Goal: Check status: Check status

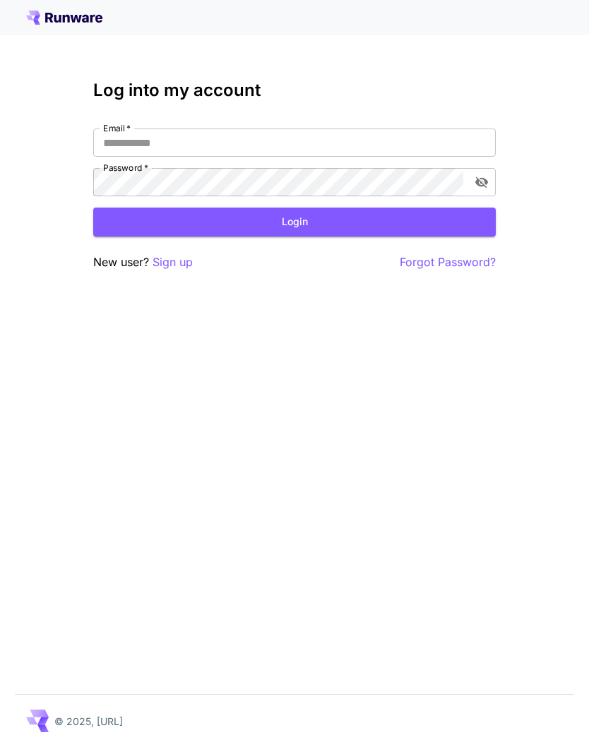
click at [335, 143] on input "Email   *" at bounding box center [294, 143] width 402 height 28
type input "**********"
click at [412, 209] on button "Login" at bounding box center [294, 222] width 402 height 29
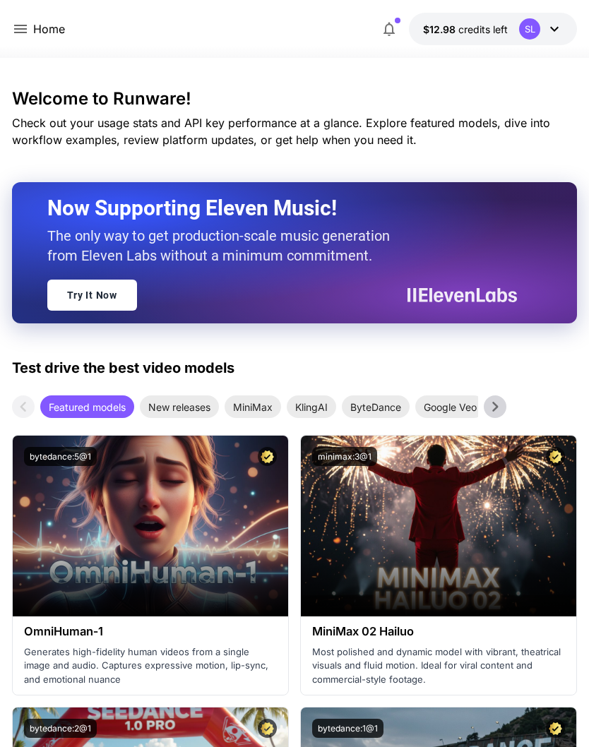
click at [23, 28] on icon at bounding box center [20, 28] width 17 height 17
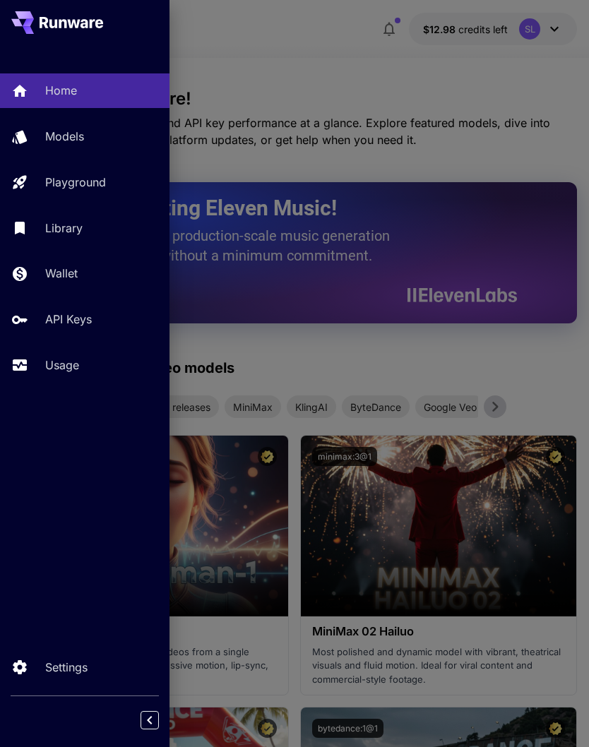
click at [68, 239] on link "Library" at bounding box center [84, 227] width 169 height 35
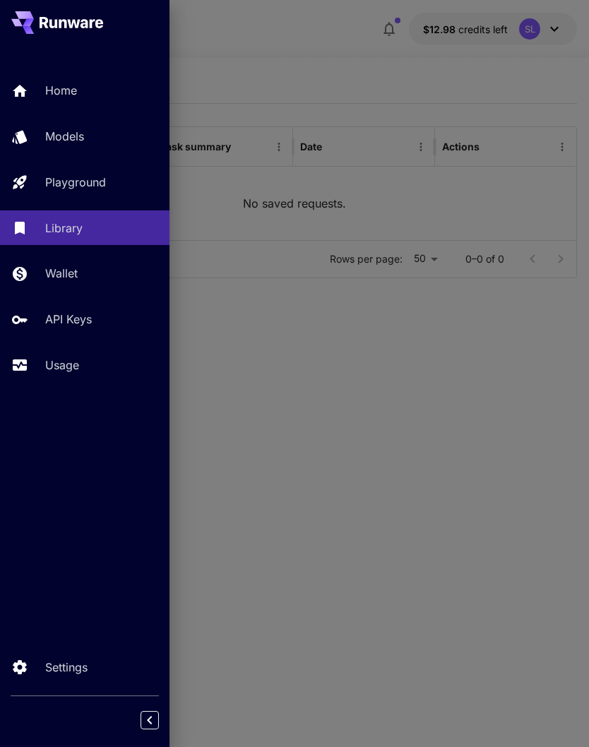
click at [76, 188] on p "Playground" at bounding box center [75, 182] width 61 height 17
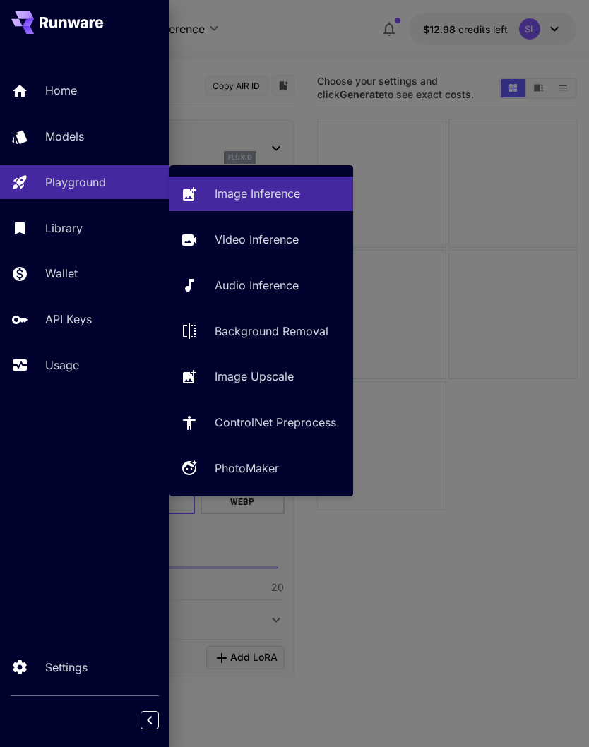
type input "**********"
click at [297, 202] on p "Image Inference" at bounding box center [257, 193] width 85 height 17
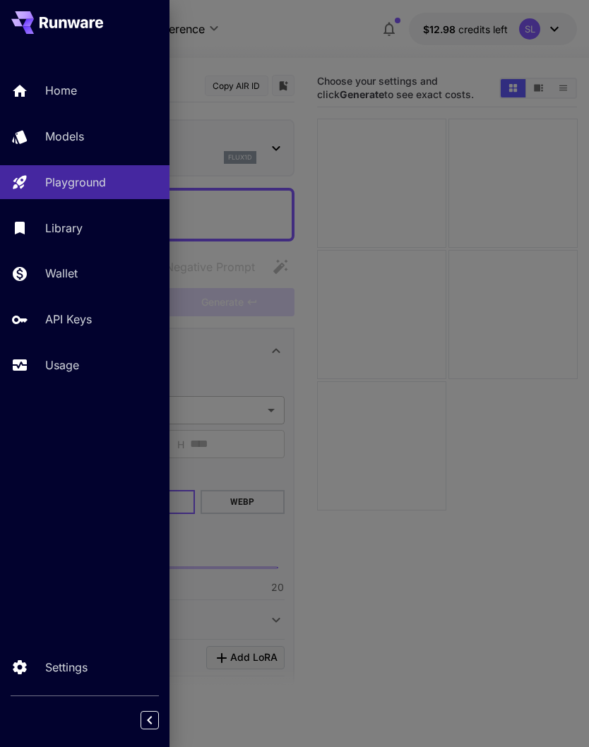
click at [539, 209] on div at bounding box center [294, 373] width 589 height 747
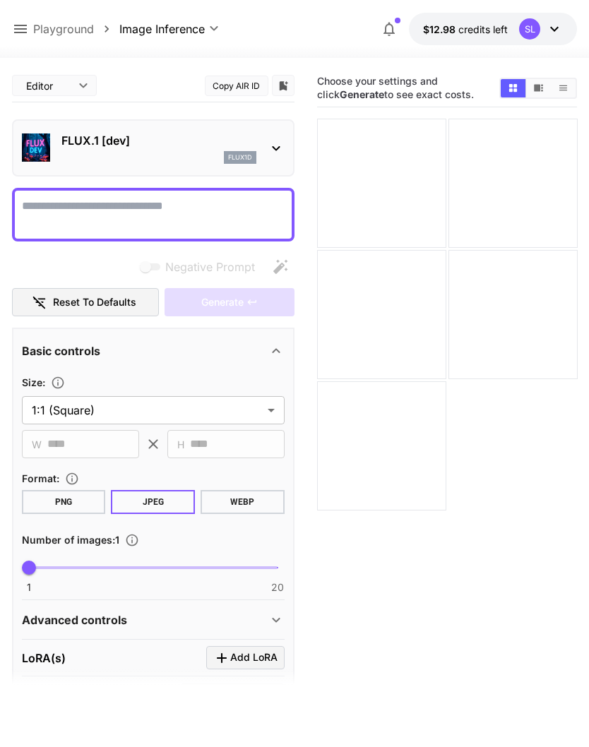
click at [538, 86] on icon "Show media in video view" at bounding box center [539, 88] width 9 height 7
click at [554, 32] on icon at bounding box center [554, 28] width 17 height 17
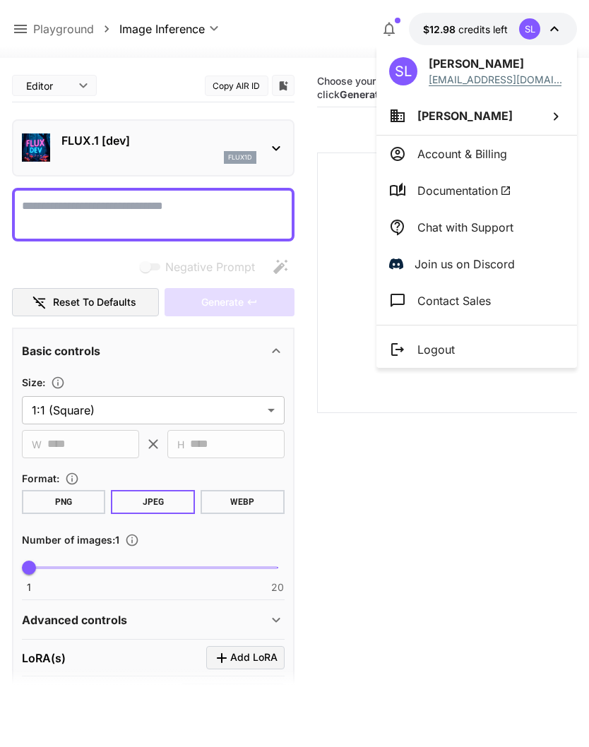
click at [184, 69] on div at bounding box center [294, 373] width 589 height 747
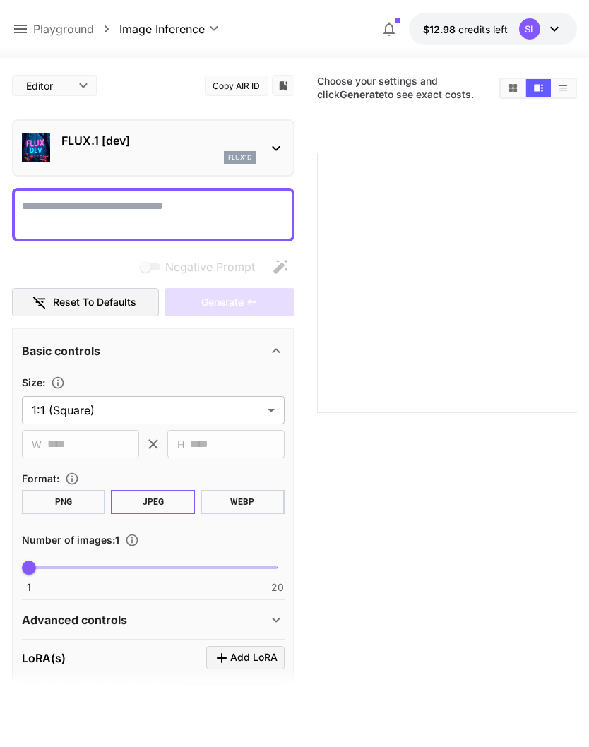
click at [18, 33] on icon at bounding box center [20, 29] width 13 height 8
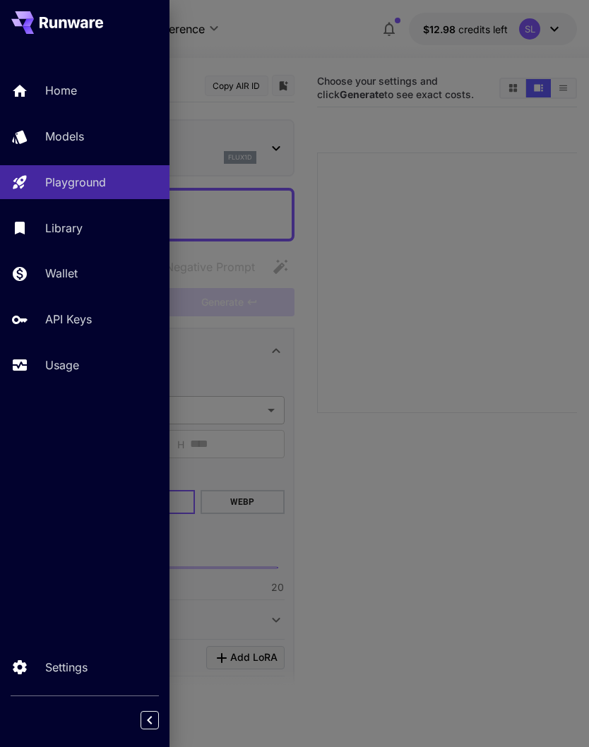
click at [62, 240] on link "Library" at bounding box center [84, 227] width 169 height 35
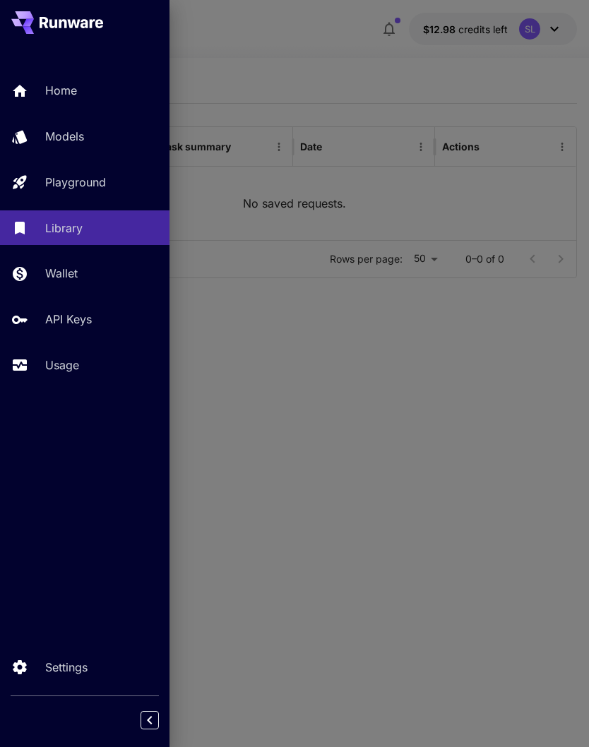
click at [68, 374] on link "Usage" at bounding box center [84, 365] width 169 height 35
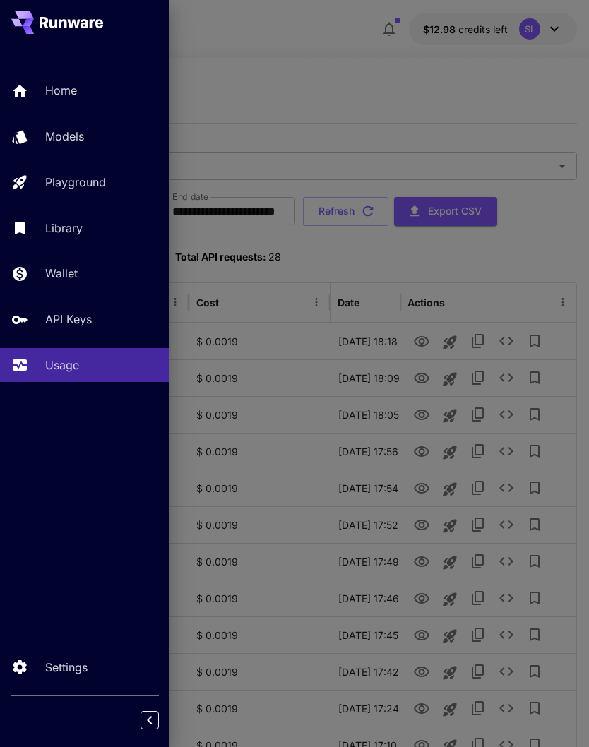
click at [492, 258] on div at bounding box center [294, 373] width 589 height 747
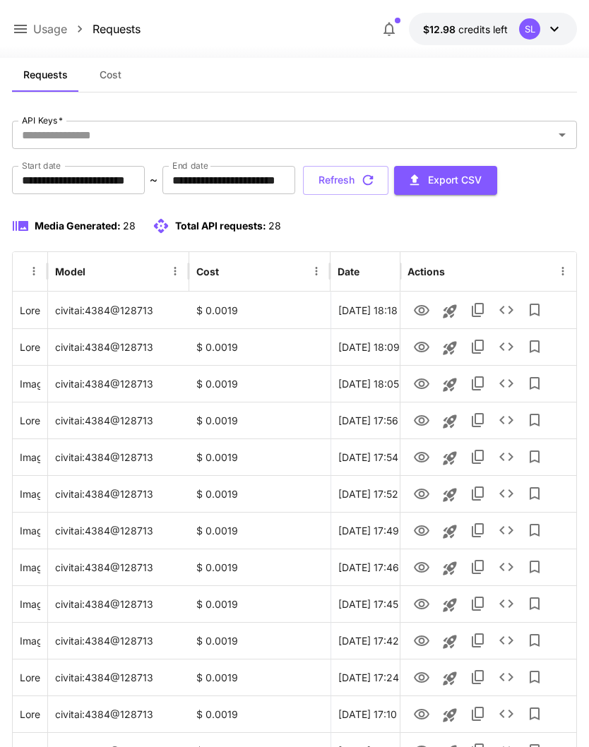
scroll to position [30, 0]
click at [126, 174] on input "**********" at bounding box center [78, 181] width 133 height 28
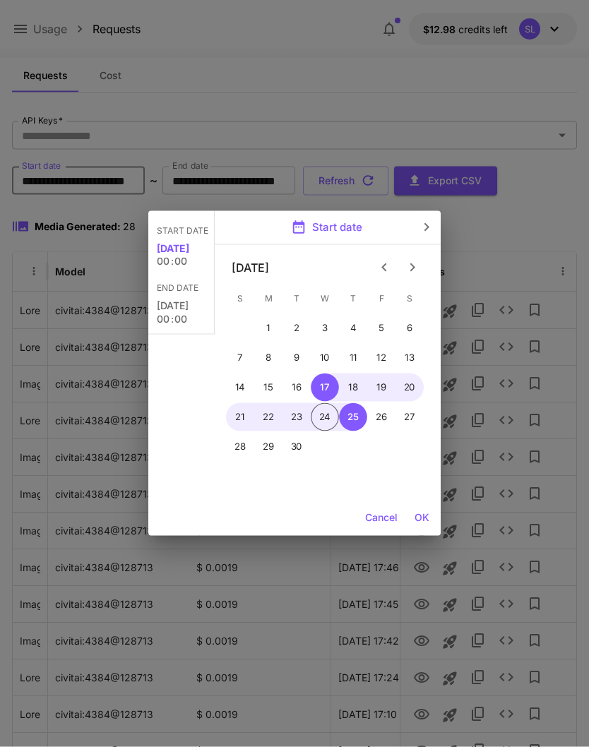
scroll to position [31, 0]
click at [376, 265] on icon "Previous month" at bounding box center [384, 267] width 17 height 17
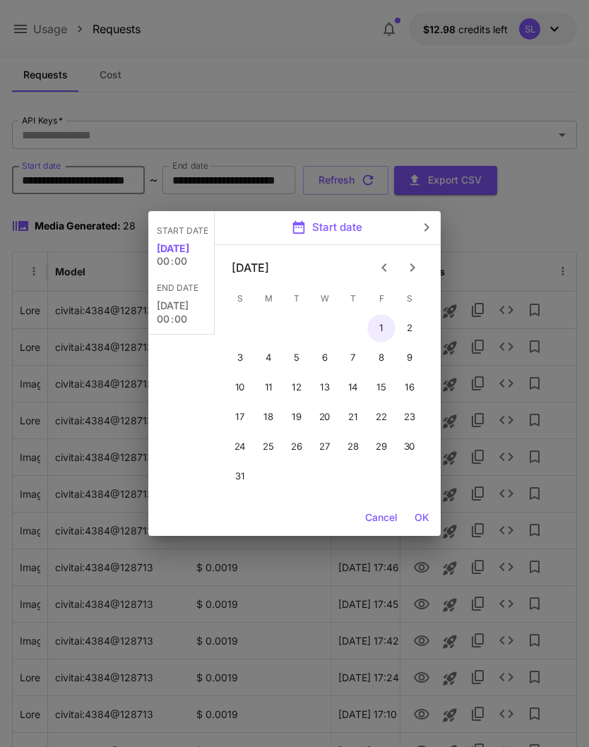
click at [383, 321] on button "1" at bounding box center [381, 328] width 28 height 28
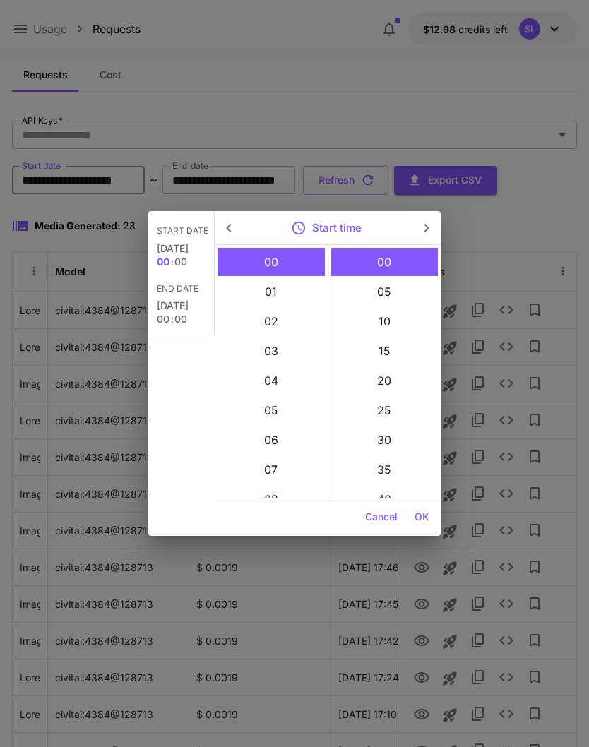
type input "**********"
click at [424, 520] on button "OK" at bounding box center [422, 517] width 26 height 26
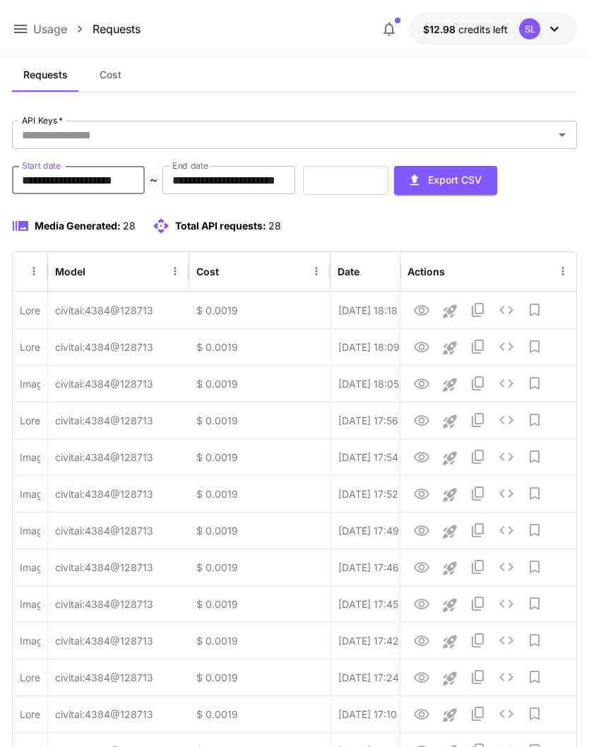
click at [402, 225] on div "Media Generated: 28 Total API requests: 28" at bounding box center [295, 225] width 566 height 17
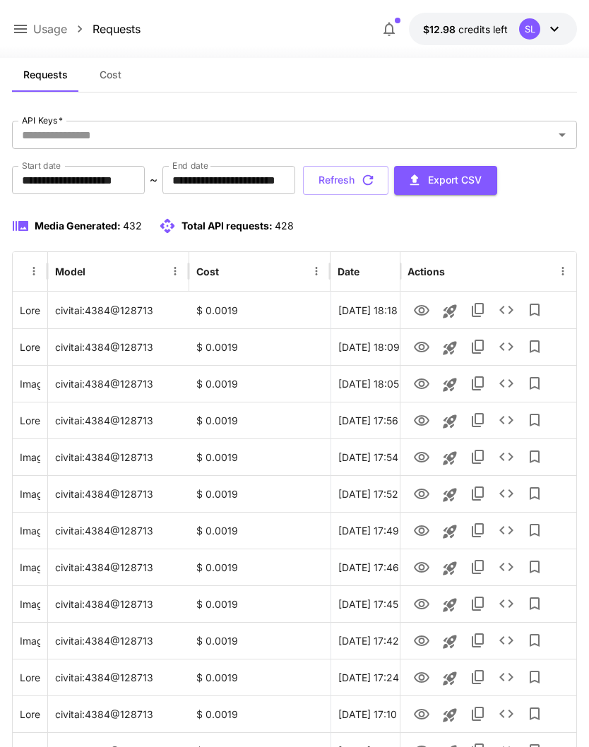
click at [388, 191] on button "Refresh" at bounding box center [345, 180] width 85 height 29
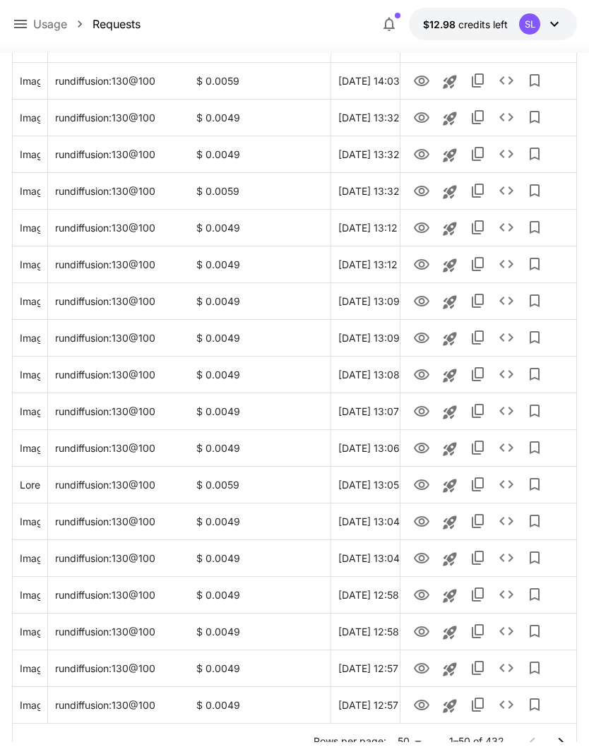
scroll to position [1430, 0]
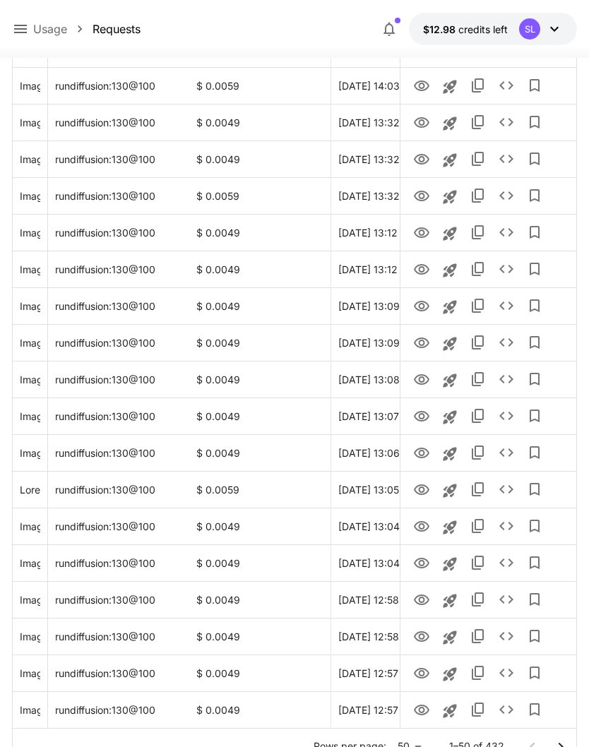
click at [556, 744] on icon "Go to next page" at bounding box center [560, 747] width 17 height 17
click at [408, 566] on button "View" at bounding box center [421, 563] width 28 height 29
click at [417, 561] on icon "View" at bounding box center [421, 564] width 17 height 17
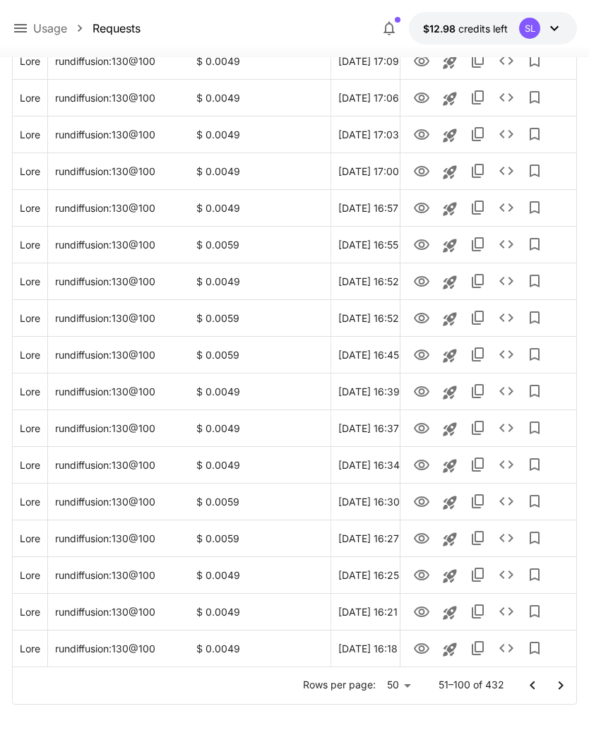
click at [562, 681] on icon "Go to next page" at bounding box center [560, 686] width 17 height 17
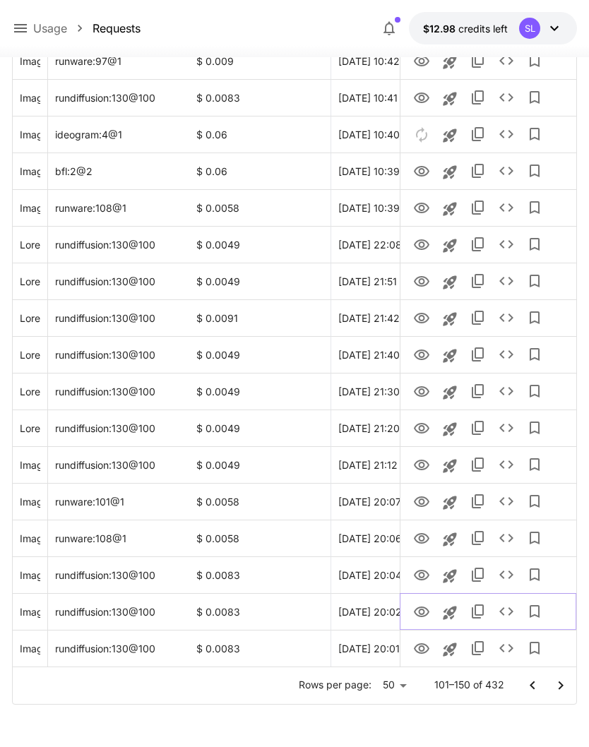
click at [423, 614] on icon "View" at bounding box center [421, 612] width 17 height 17
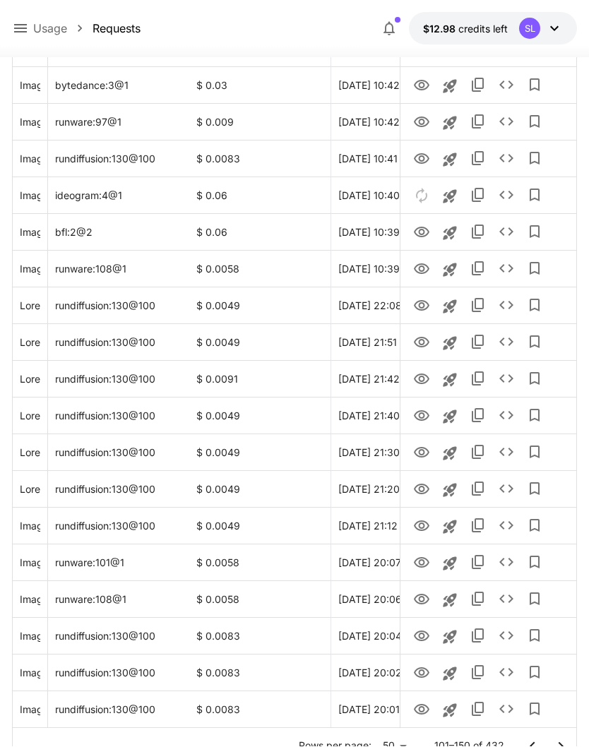
scroll to position [1430, 0]
click at [559, 745] on icon "Go to next page" at bounding box center [560, 747] width 17 height 17
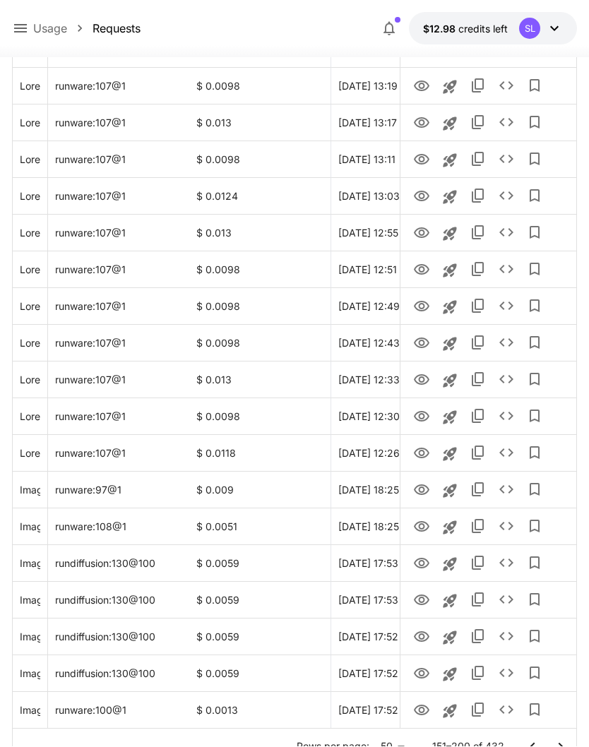
click at [561, 744] on icon "Go to next page" at bounding box center [560, 747] width 17 height 17
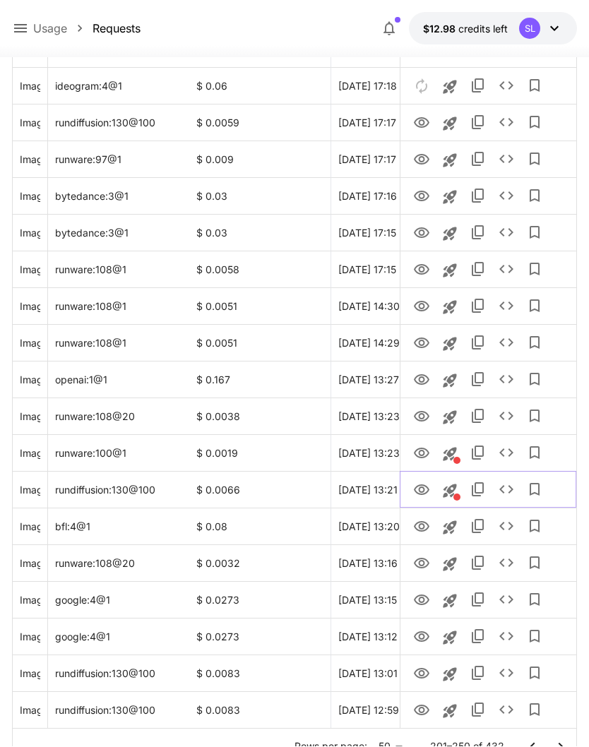
click at [414, 489] on icon "View" at bounding box center [422, 490] width 16 height 11
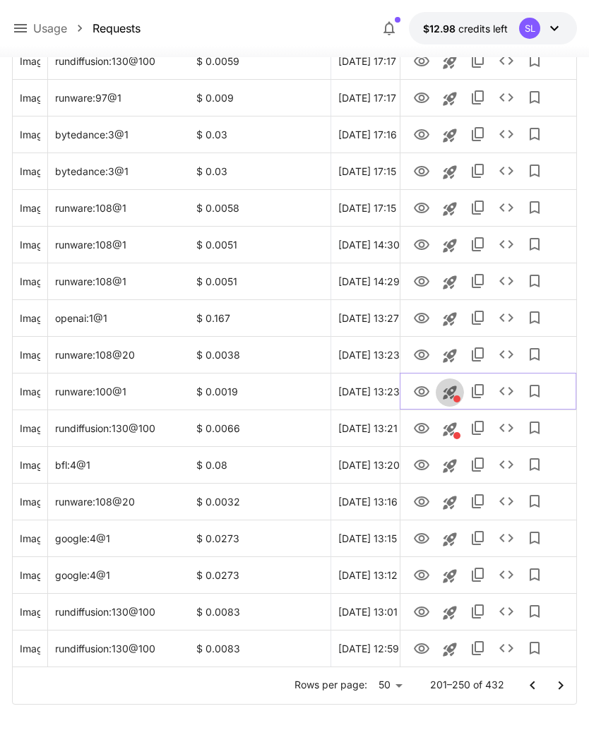
click at [454, 393] on icon "This request includes a reference image. Clicking this will load all other para…" at bounding box center [449, 393] width 17 height 17
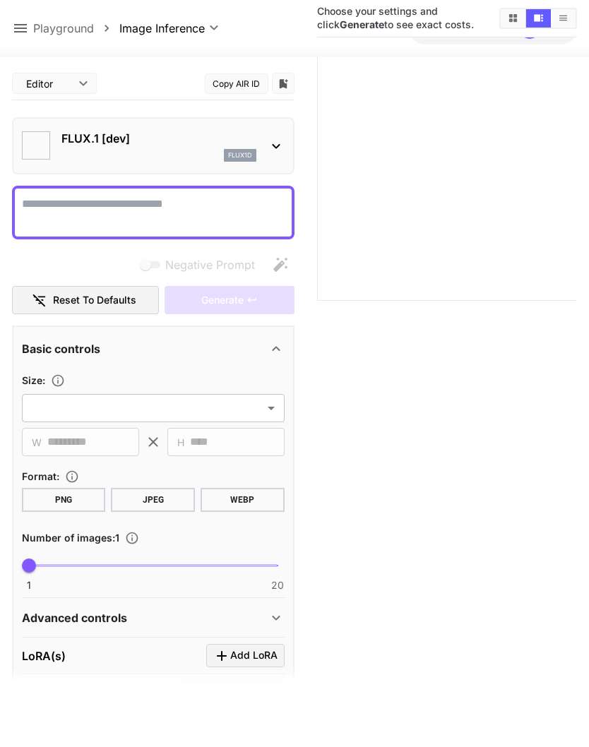
scroll to position [173, 0]
type textarea "**********"
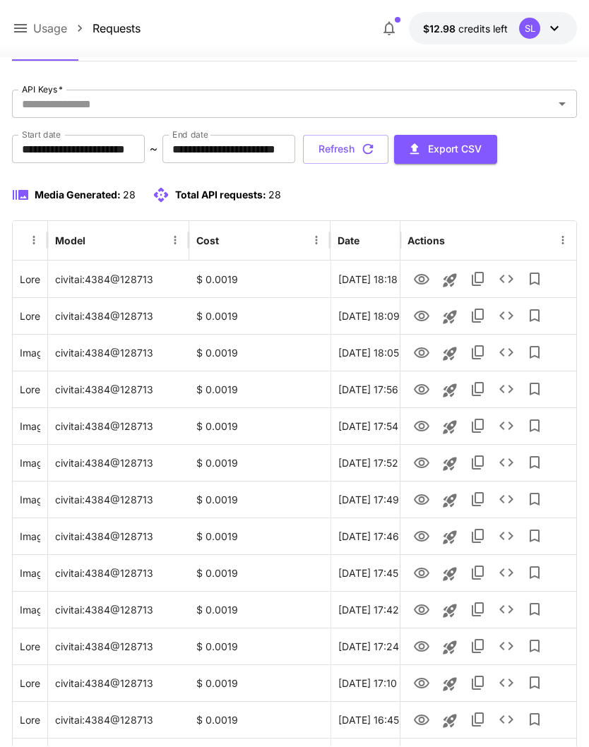
scroll to position [62, 0]
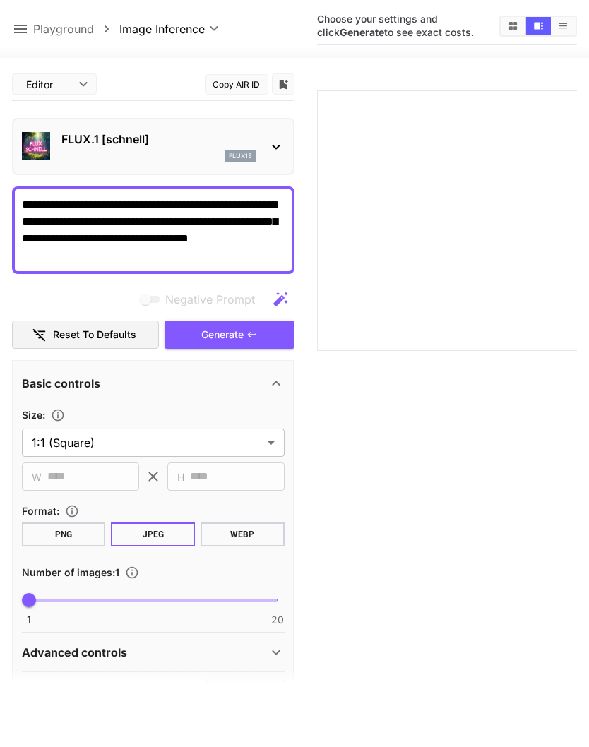
click at [22, 37] on icon at bounding box center [20, 28] width 17 height 17
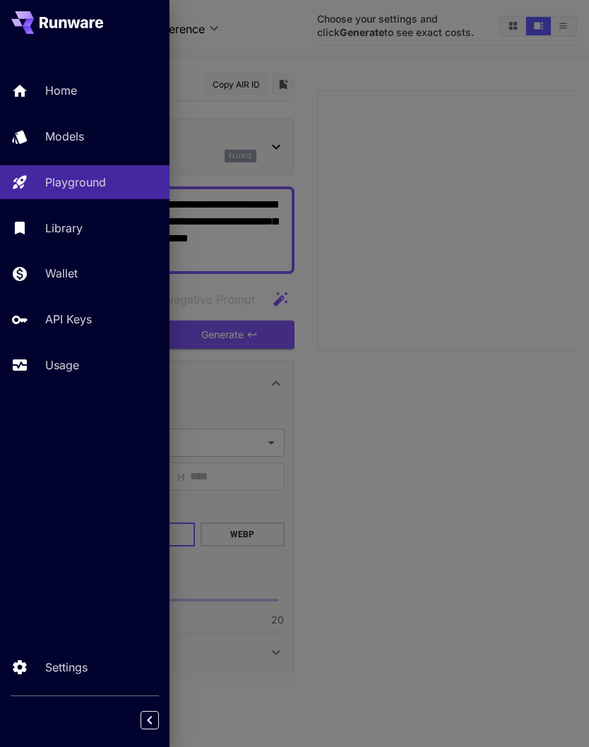
click at [57, 376] on link "Usage" at bounding box center [84, 365] width 169 height 35
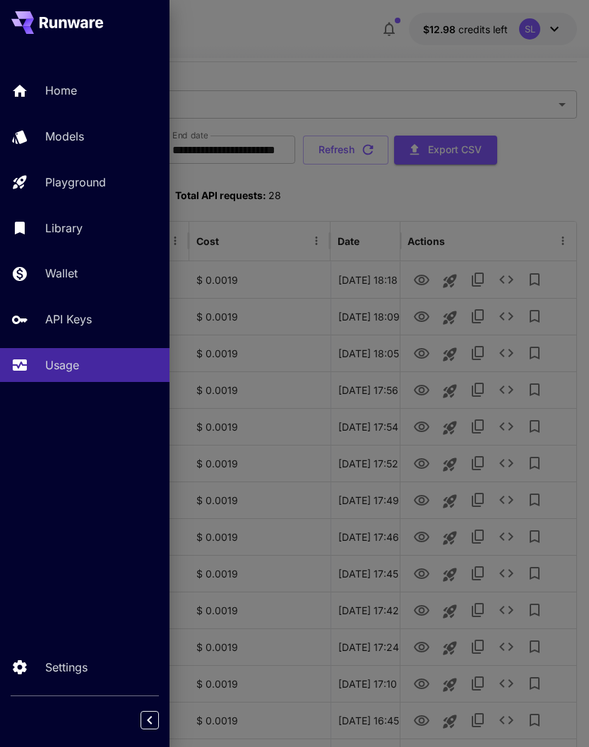
click at [548, 206] on div at bounding box center [294, 373] width 589 height 747
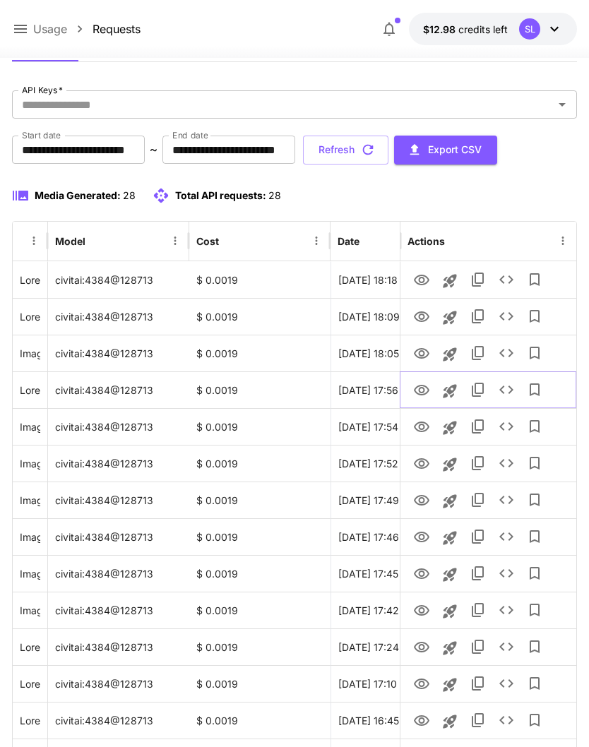
click at [414, 387] on icon "View" at bounding box center [421, 390] width 17 height 17
click at [121, 148] on input "**********" at bounding box center [78, 150] width 133 height 28
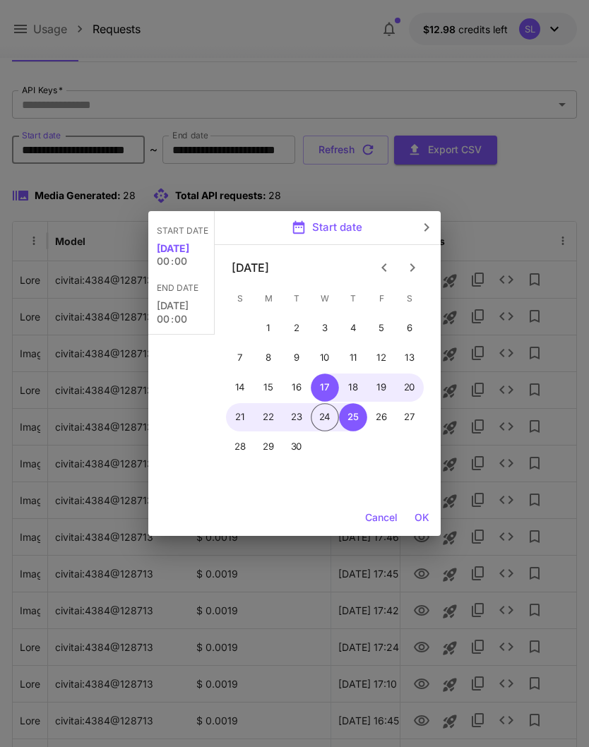
click at [379, 270] on icon "Previous month" at bounding box center [384, 267] width 17 height 17
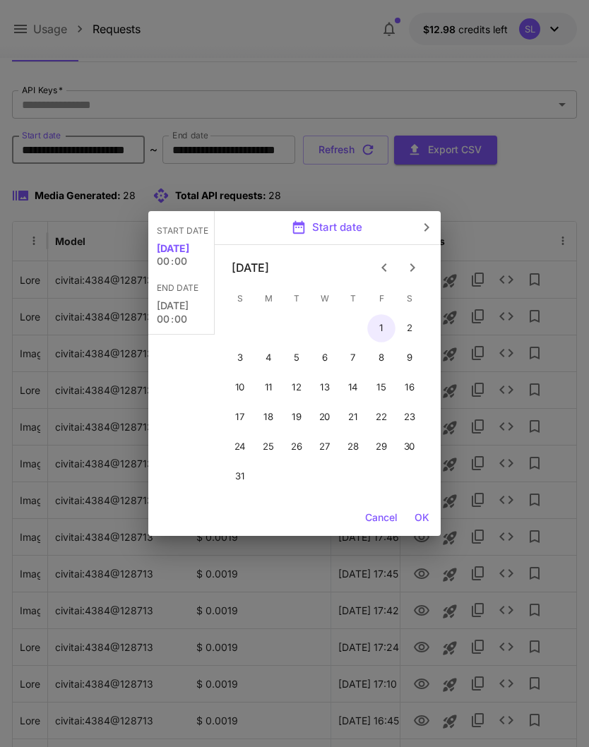
click at [376, 329] on button "1" at bounding box center [381, 328] width 28 height 28
type input "**********"
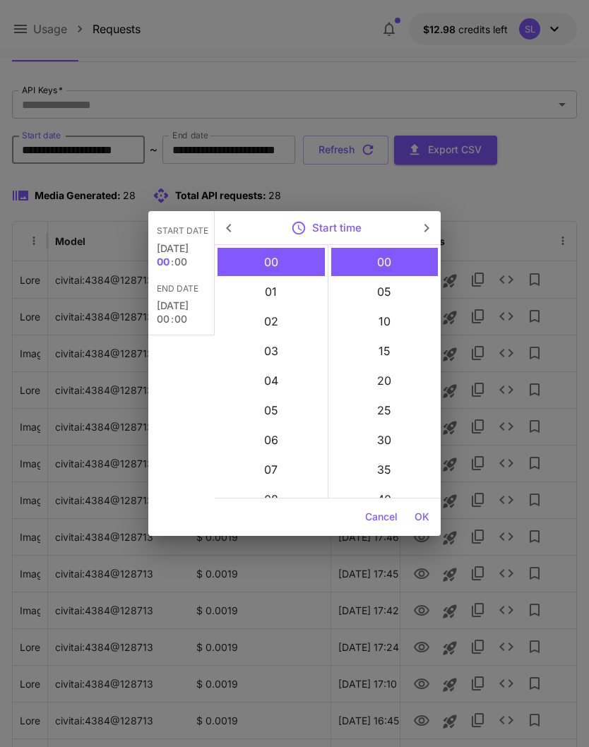
click at [422, 513] on button "OK" at bounding box center [422, 517] width 26 height 26
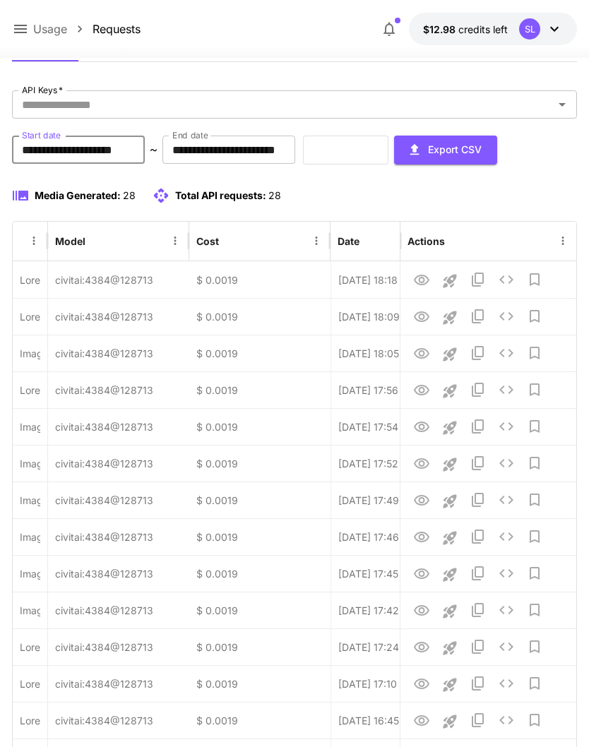
click at [419, 143] on div "Refresh Export CSV" at bounding box center [400, 150] width 194 height 29
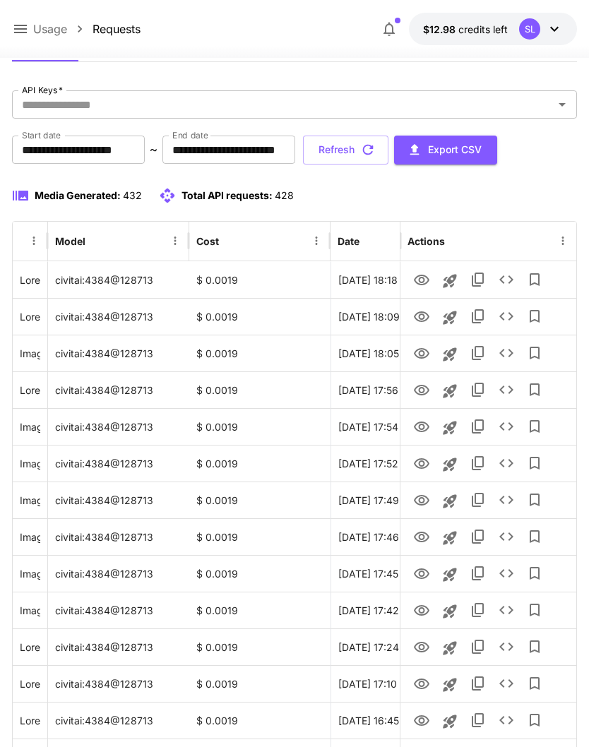
click at [388, 150] on button "Refresh" at bounding box center [345, 150] width 85 height 29
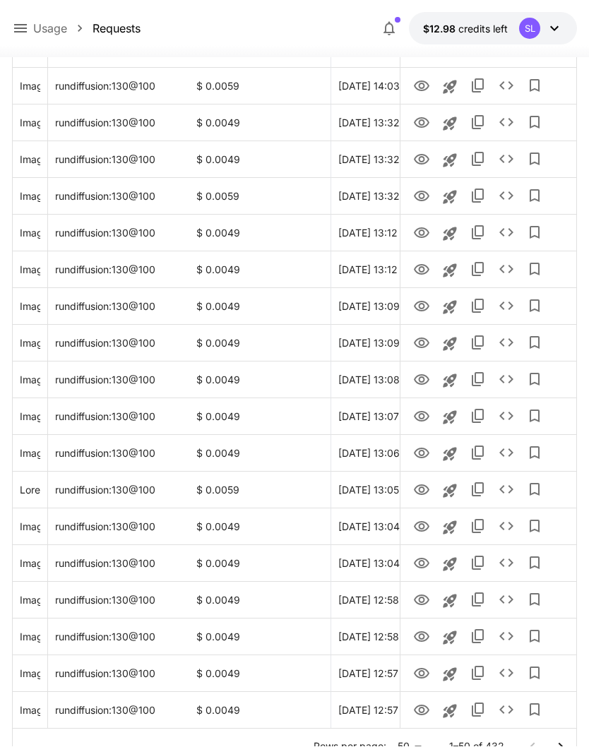
scroll to position [1430, 0]
type input "***"
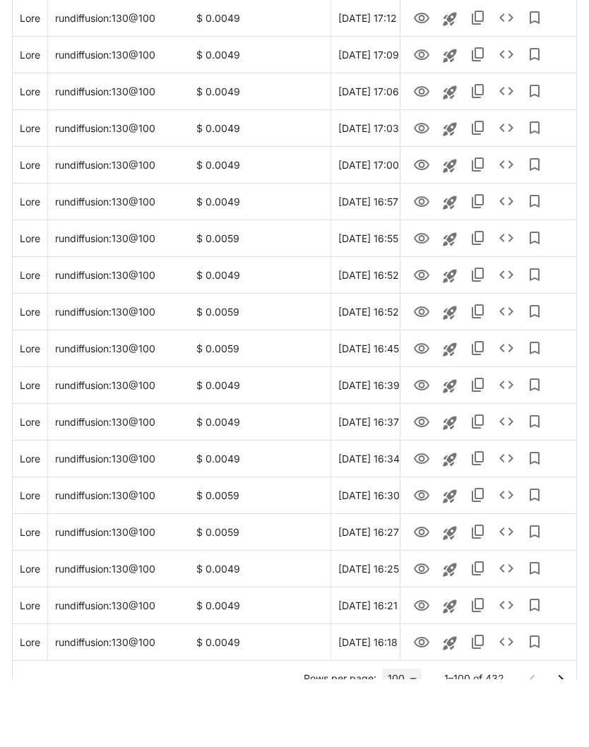
scroll to position [3327, 0]
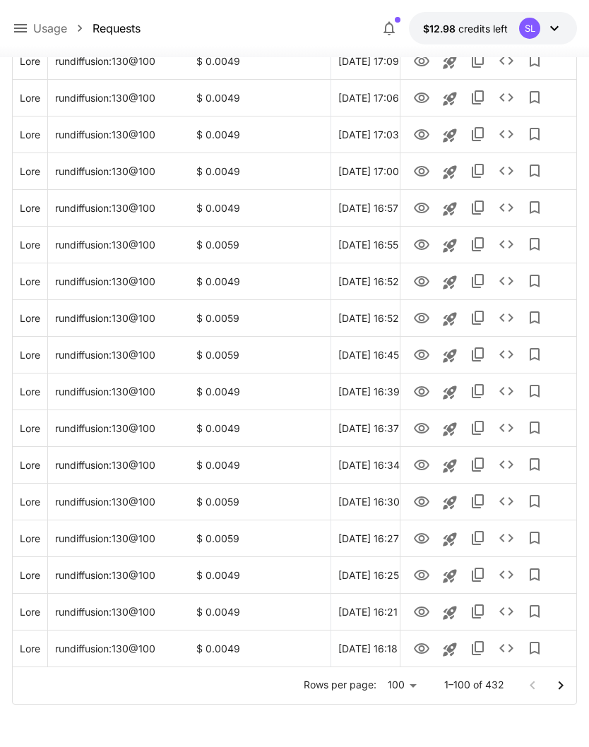
click at [563, 680] on icon "Go to next page" at bounding box center [560, 686] width 17 height 17
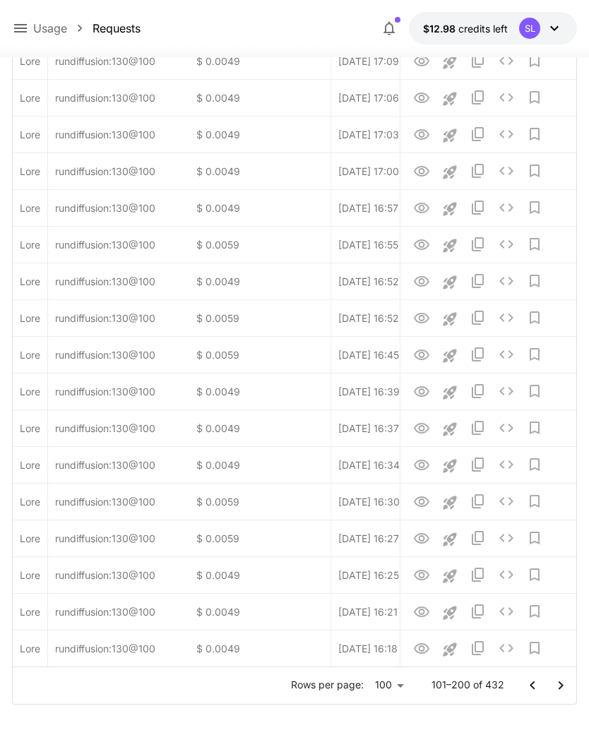
click at [566, 684] on icon "Go to next page" at bounding box center [560, 686] width 17 height 17
click at [564, 683] on icon "Go to next page" at bounding box center [560, 686] width 17 height 17
click at [560, 684] on icon "Go to next page" at bounding box center [560, 685] width 5 height 8
click at [560, 684] on div at bounding box center [546, 686] width 56 height 28
click at [560, 683] on div at bounding box center [546, 686] width 56 height 28
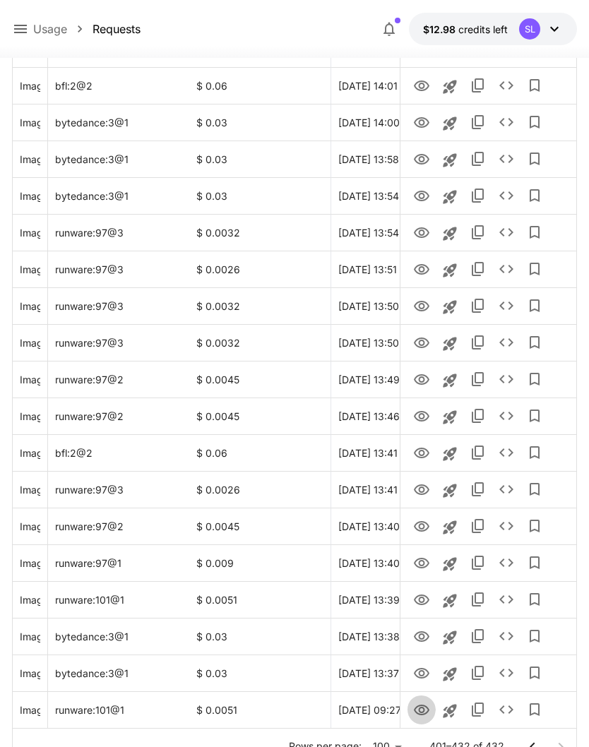
scroll to position [769, 0]
click at [417, 712] on icon "View" at bounding box center [422, 710] width 16 height 11
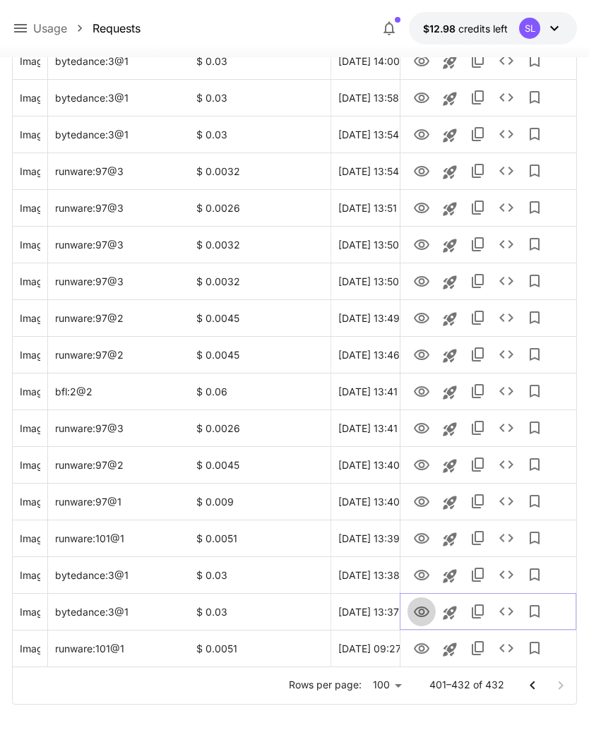
click at [419, 608] on icon "View" at bounding box center [421, 612] width 17 height 17
click at [417, 575] on icon "View" at bounding box center [421, 576] width 17 height 17
click at [419, 465] on icon "View" at bounding box center [422, 465] width 16 height 11
click at [419, 424] on icon "View" at bounding box center [421, 429] width 17 height 17
click at [416, 398] on icon "View" at bounding box center [421, 392] width 17 height 17
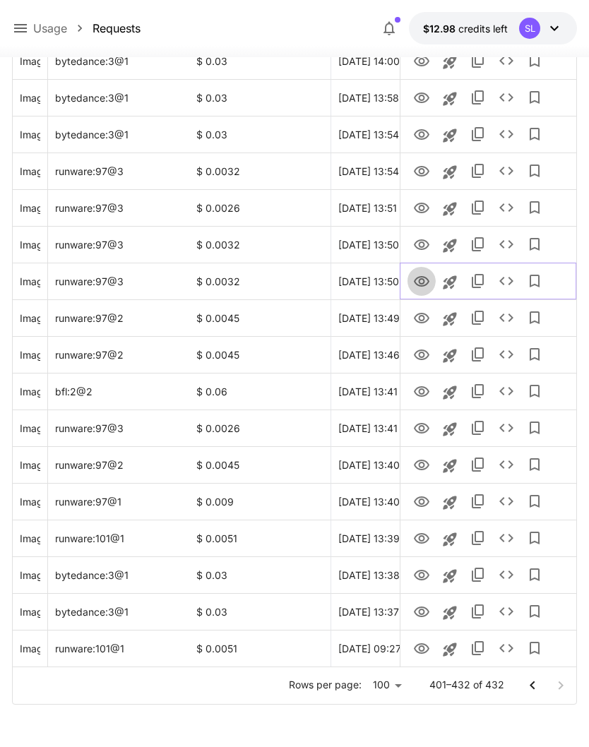
click at [420, 280] on icon "View" at bounding box center [421, 282] width 17 height 17
click at [417, 250] on icon "View" at bounding box center [421, 245] width 17 height 17
click at [413, 212] on icon "View" at bounding box center [421, 209] width 17 height 17
click at [423, 173] on icon "View" at bounding box center [422, 172] width 16 height 11
click at [417, 138] on icon "View" at bounding box center [421, 135] width 17 height 17
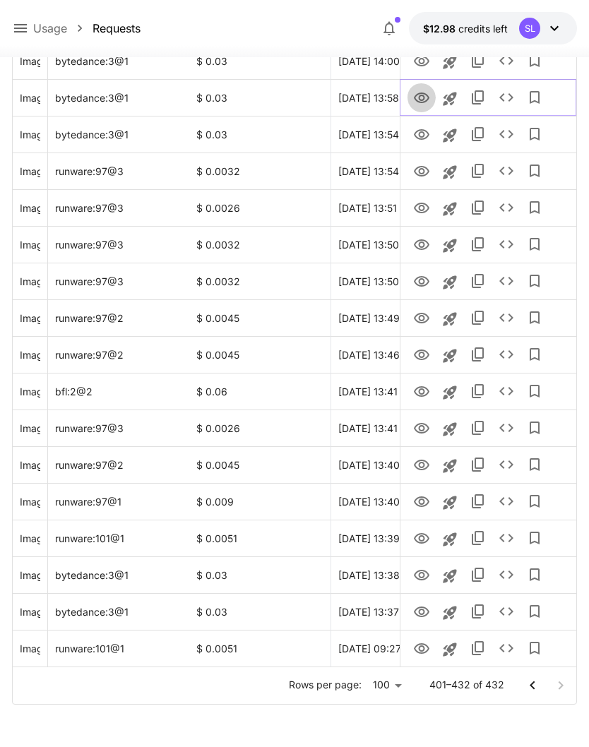
click at [422, 102] on icon "View" at bounding box center [422, 98] width 16 height 11
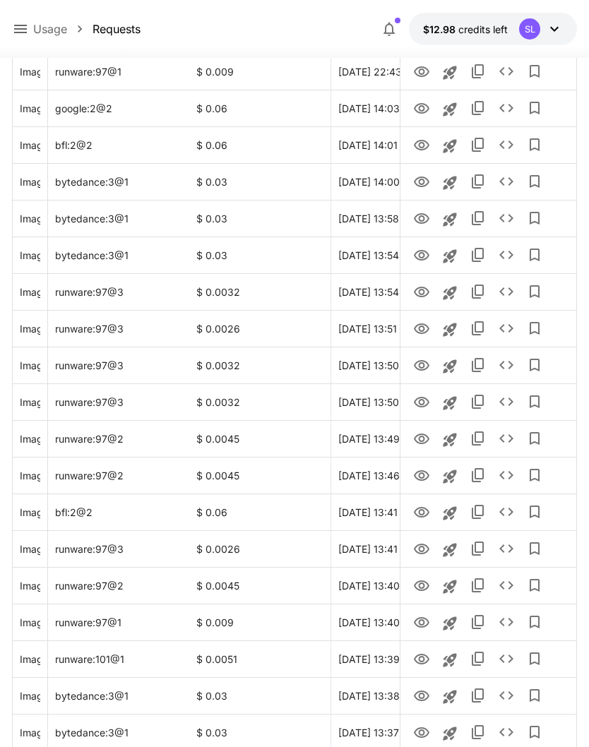
scroll to position [706, 0]
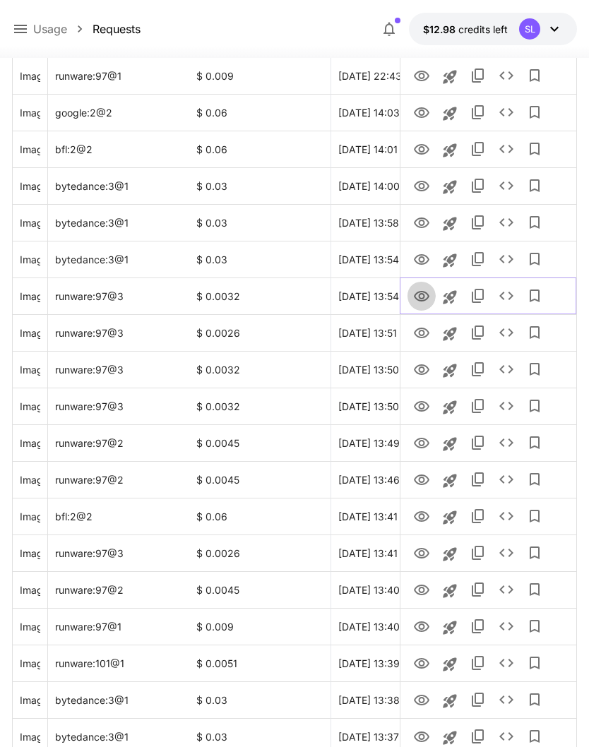
click at [417, 294] on icon "View" at bounding box center [421, 296] width 17 height 17
click at [421, 263] on icon "View" at bounding box center [422, 259] width 16 height 11
click at [421, 189] on icon "View" at bounding box center [422, 186] width 16 height 11
click at [423, 148] on icon "View" at bounding box center [422, 149] width 16 height 11
click at [421, 114] on icon "View" at bounding box center [421, 113] width 17 height 17
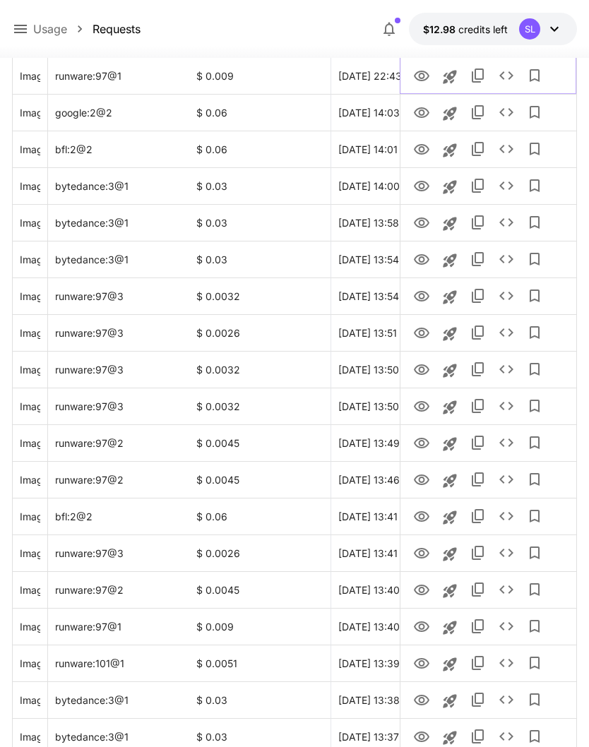
click at [425, 73] on icon "View" at bounding box center [421, 76] width 17 height 17
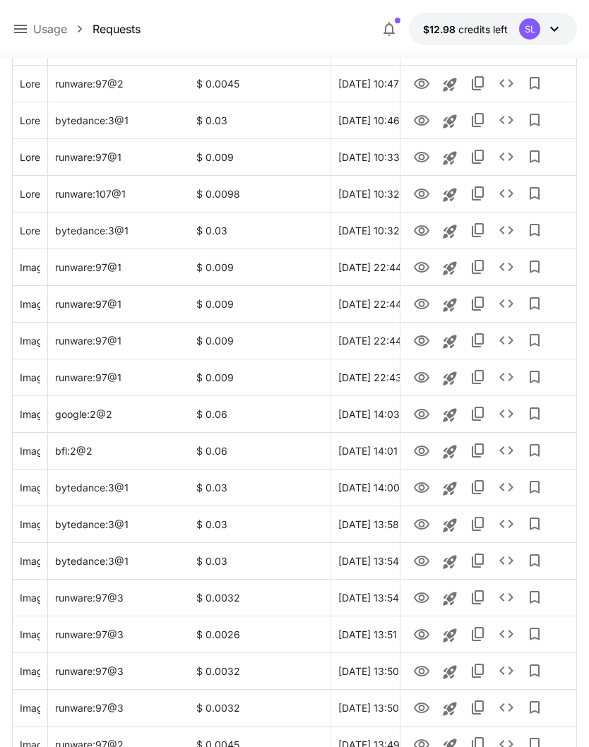
scroll to position [405, 0]
click at [424, 597] on icon "View" at bounding box center [422, 597] width 16 height 11
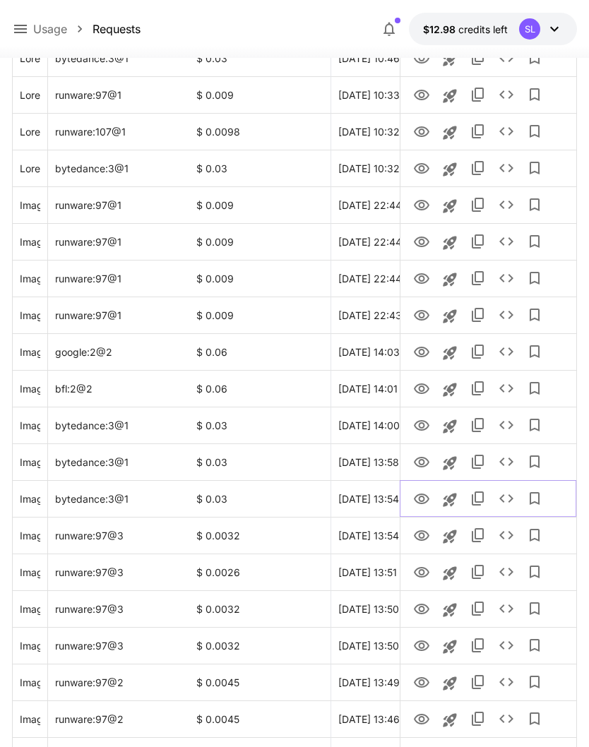
click at [421, 499] on icon "View" at bounding box center [421, 499] width 17 height 17
click at [424, 387] on icon "View" at bounding box center [421, 389] width 17 height 17
click at [426, 276] on icon "View" at bounding box center [421, 278] width 17 height 17
click at [415, 238] on icon "View" at bounding box center [421, 242] width 17 height 17
click at [422, 199] on icon "View" at bounding box center [421, 205] width 17 height 17
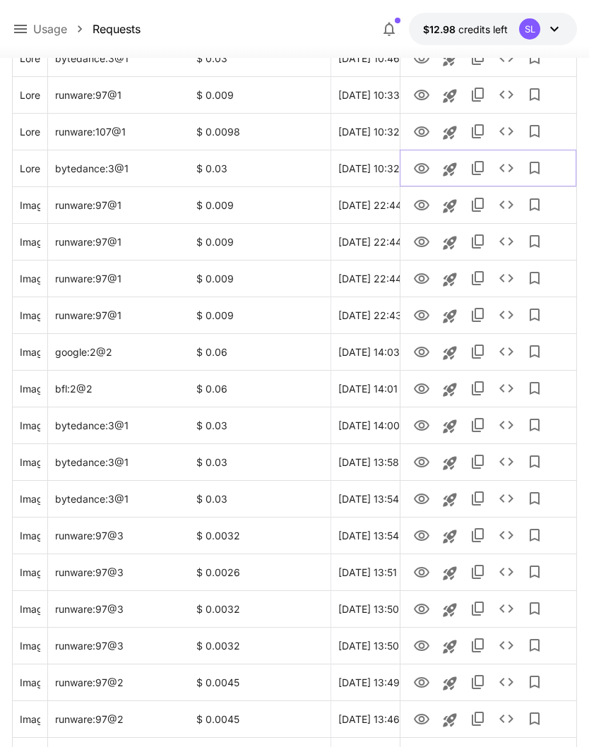
click at [426, 167] on icon "View" at bounding box center [421, 168] width 17 height 17
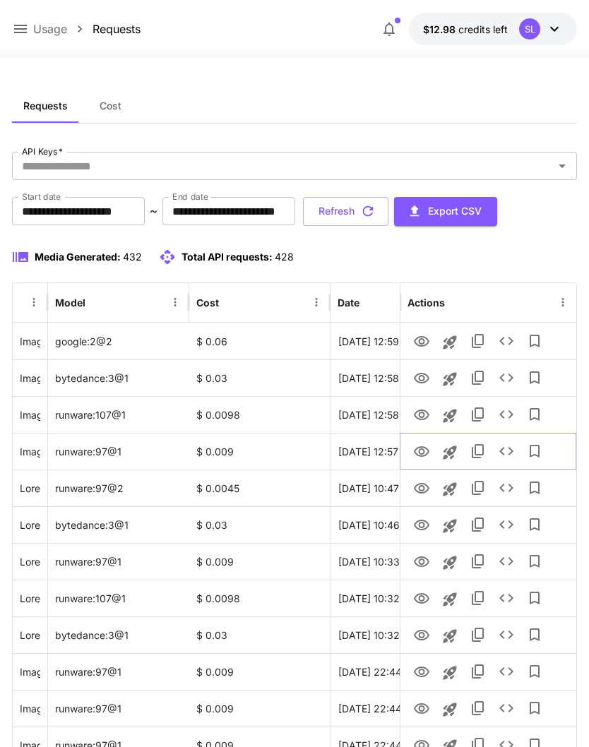
click at [416, 454] on icon "View" at bounding box center [422, 451] width 16 height 11
click at [425, 378] on icon "View" at bounding box center [421, 378] width 17 height 17
click at [419, 337] on icon "View" at bounding box center [422, 341] width 16 height 11
